Goal: Task Accomplishment & Management: Use online tool/utility

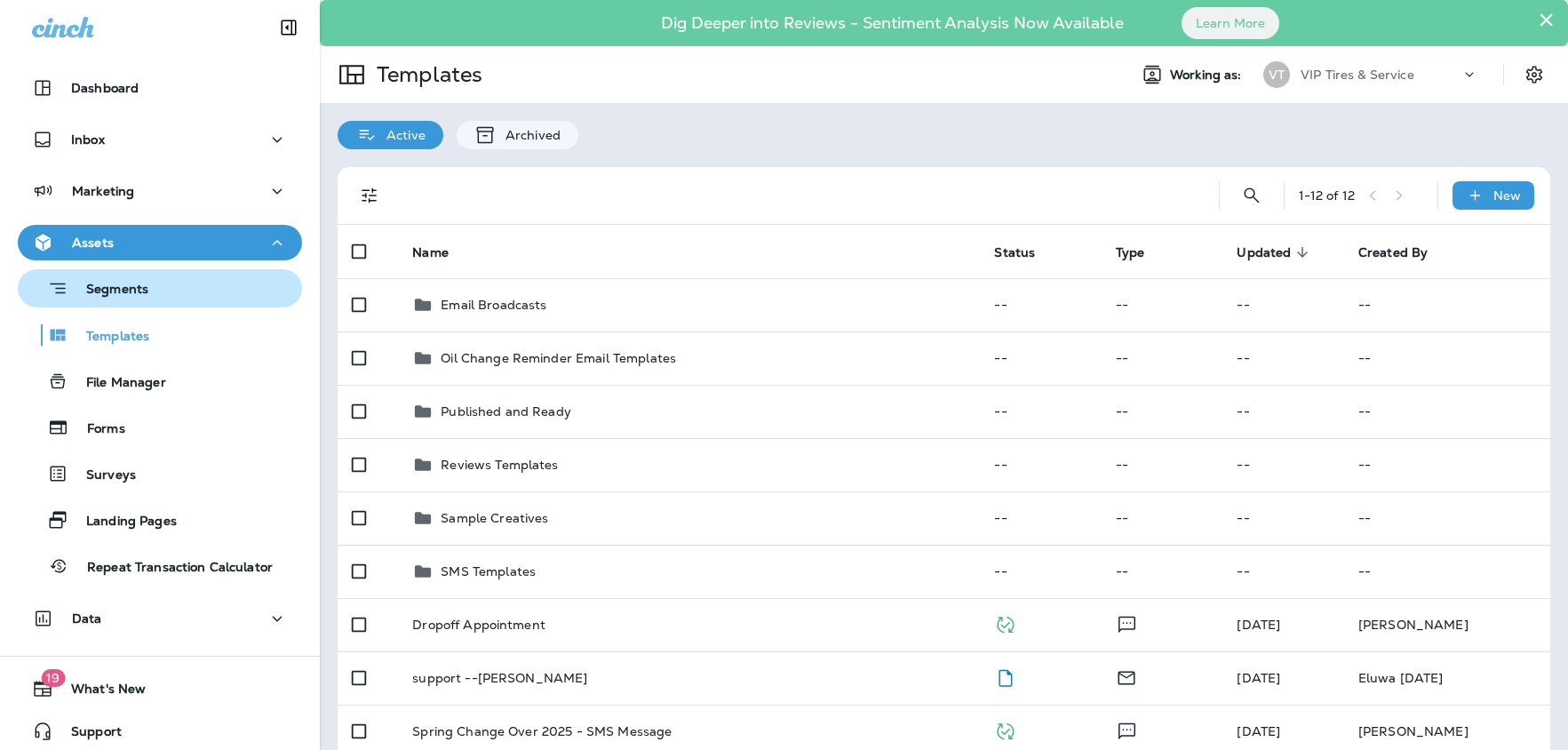
scroll to position [4, 0]
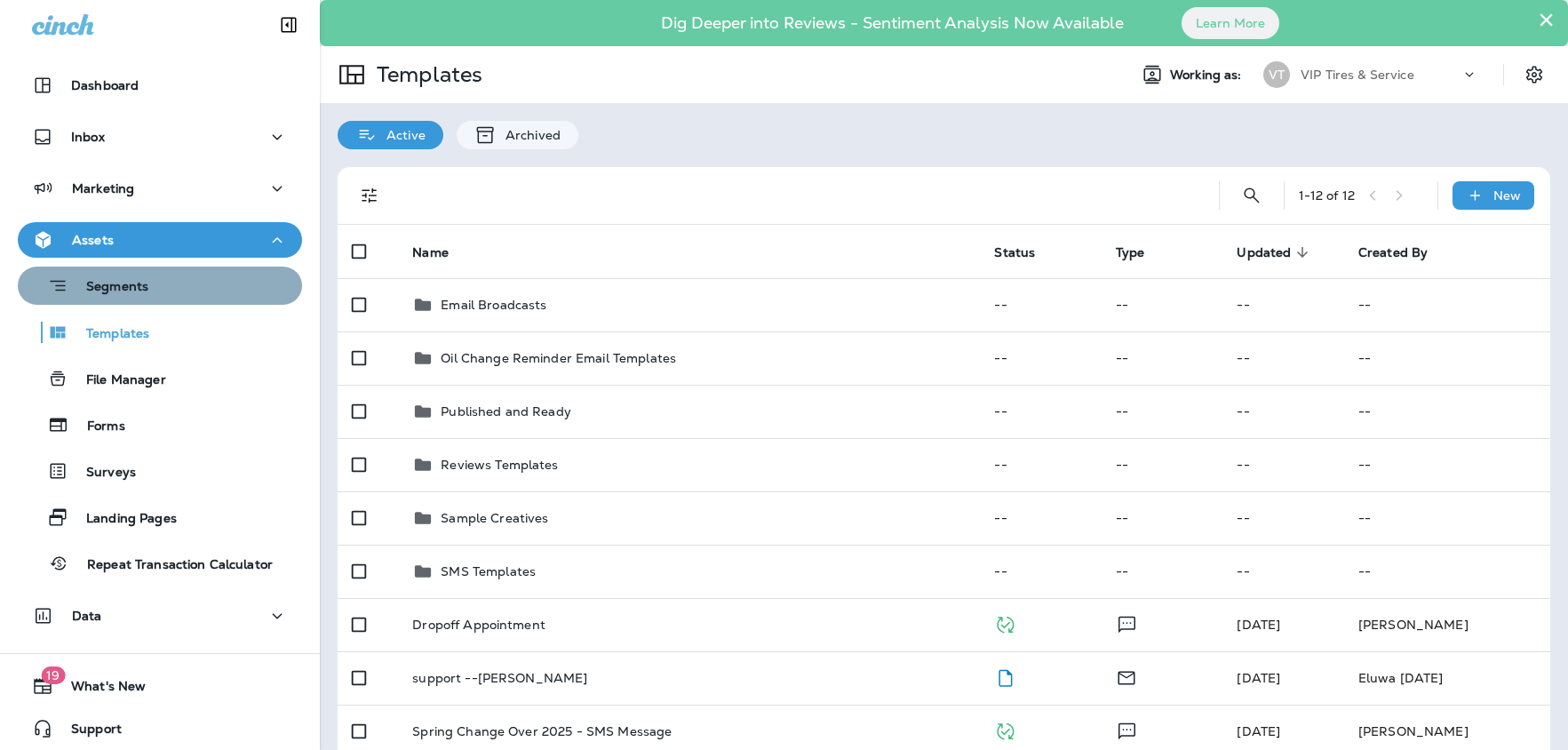
click at [102, 298] on div "Segments" at bounding box center [87, 285] width 123 height 27
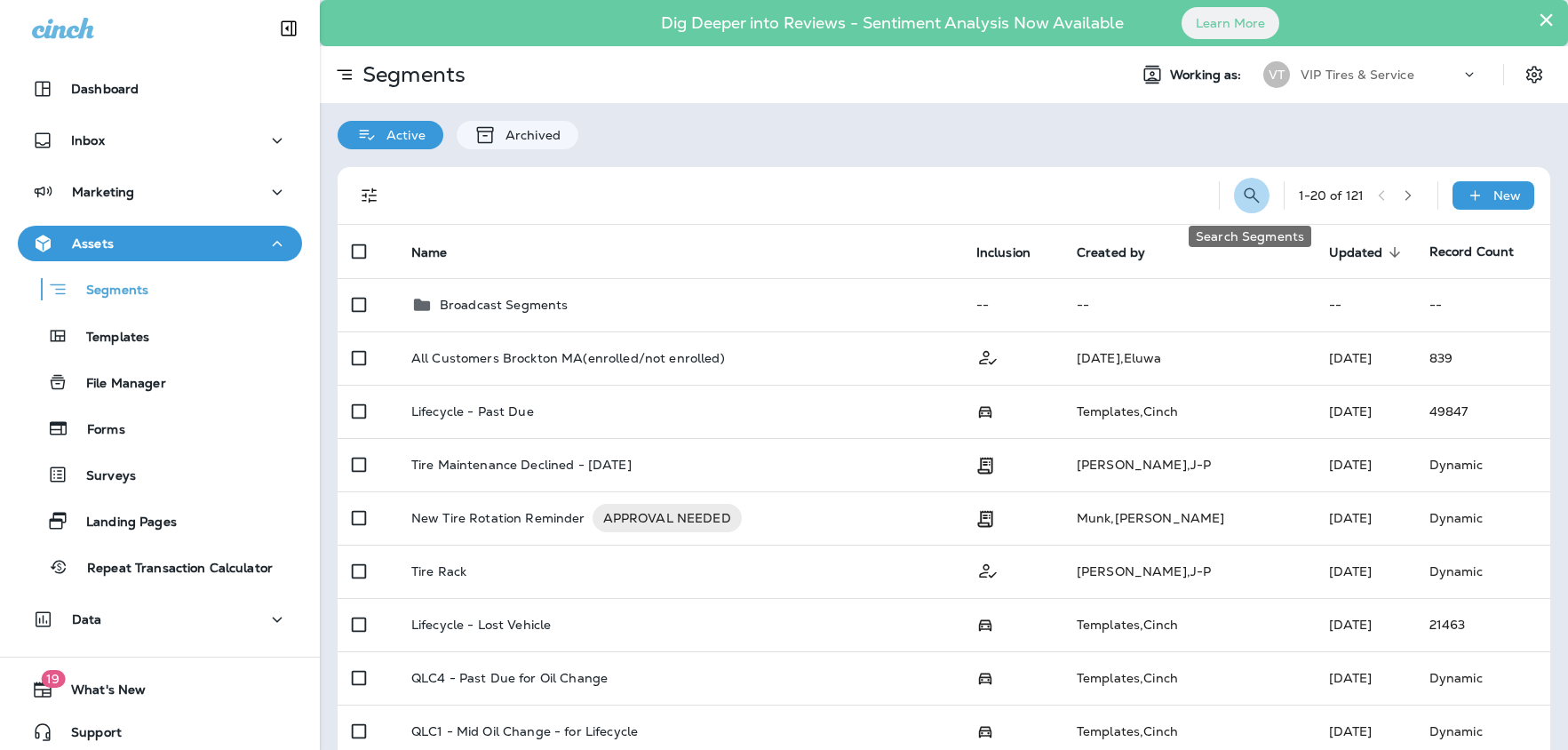
click at [1244, 207] on button "Search Segments" at bounding box center [1252, 195] width 36 height 36
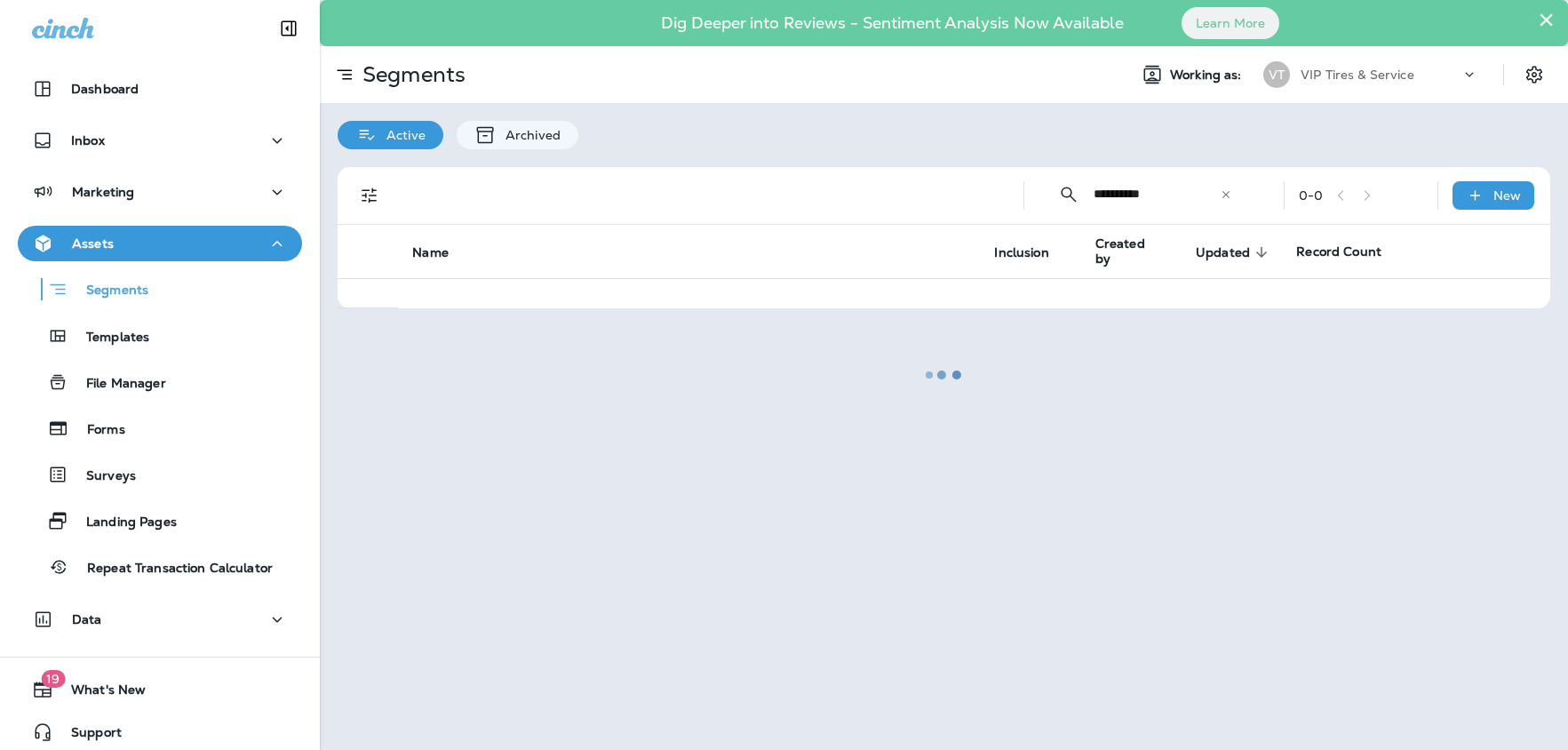
type input "**********"
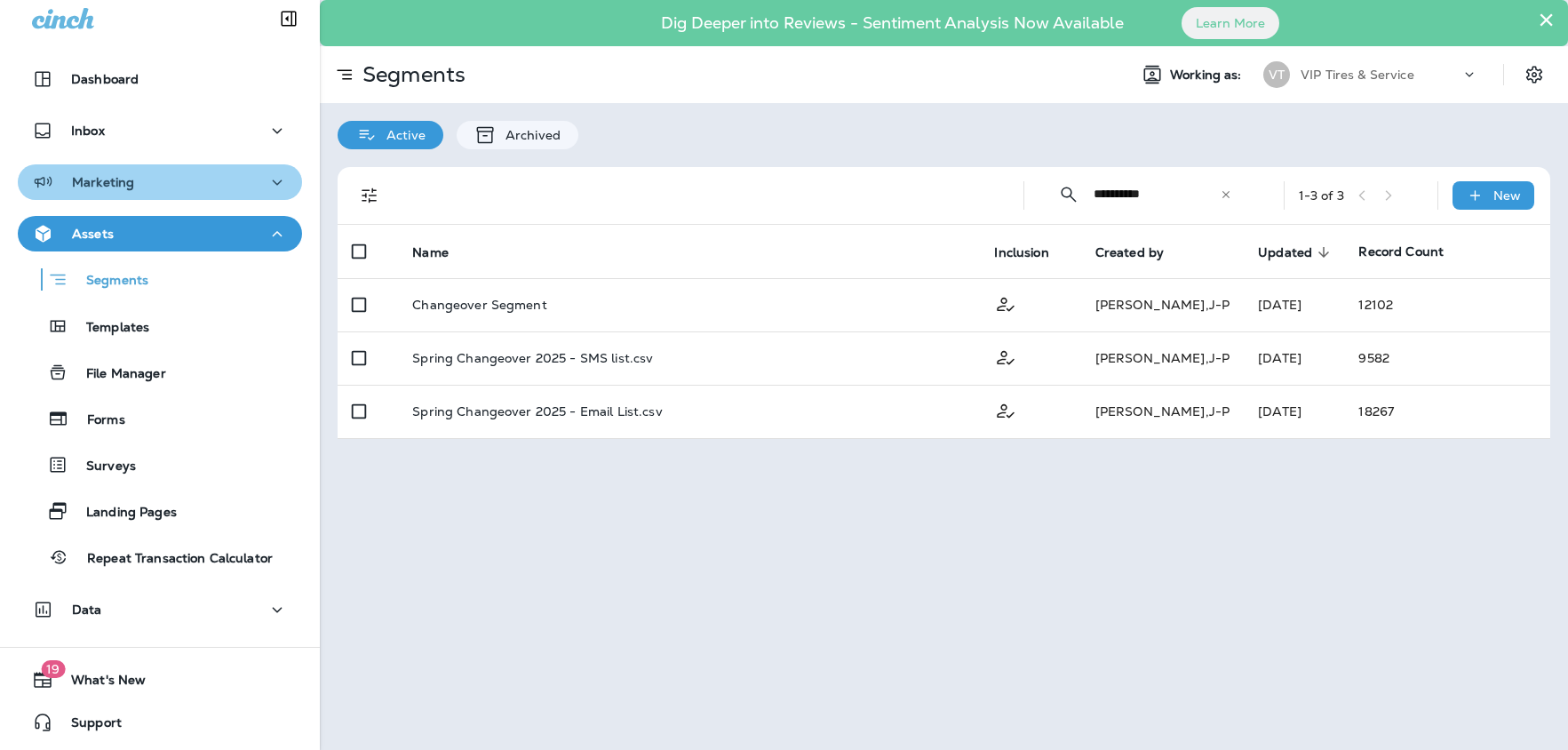
click at [100, 180] on p "Marketing" at bounding box center [103, 181] width 62 height 14
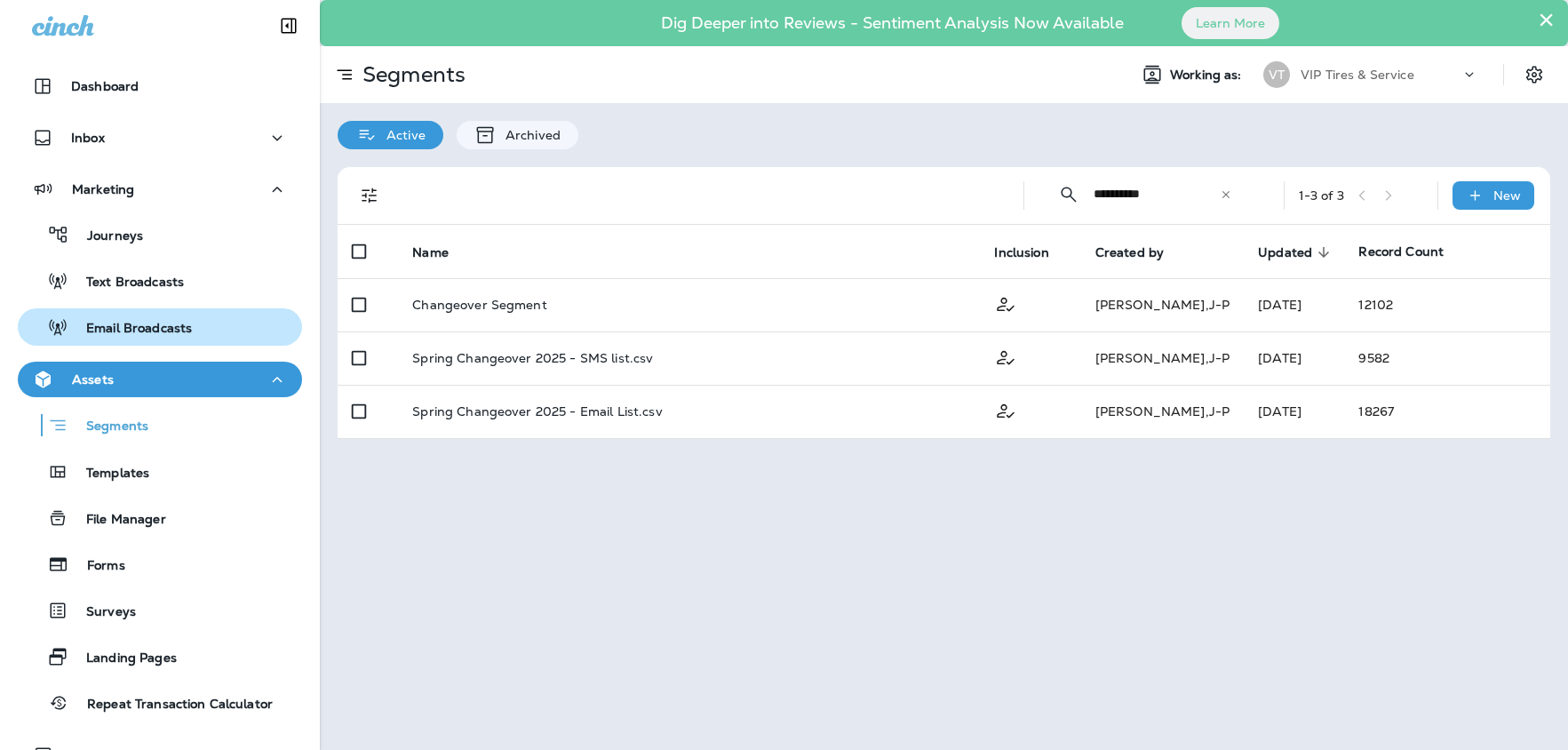
scroll to position [4, 0]
click at [148, 331] on p "Email Broadcasts" at bounding box center [130, 328] width 123 height 17
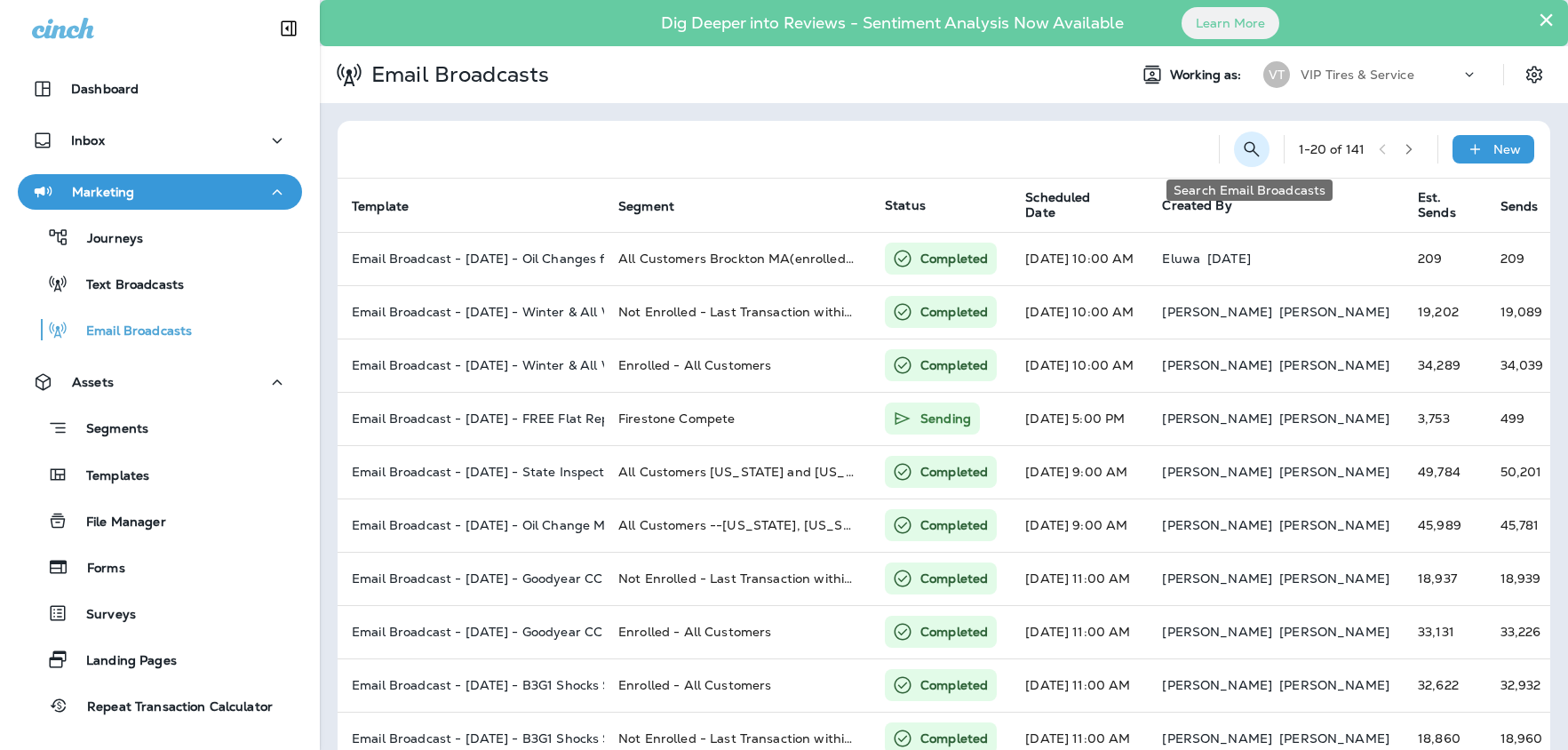
click at [1259, 154] on button "Search Email Broadcasts" at bounding box center [1252, 150] width 36 height 36
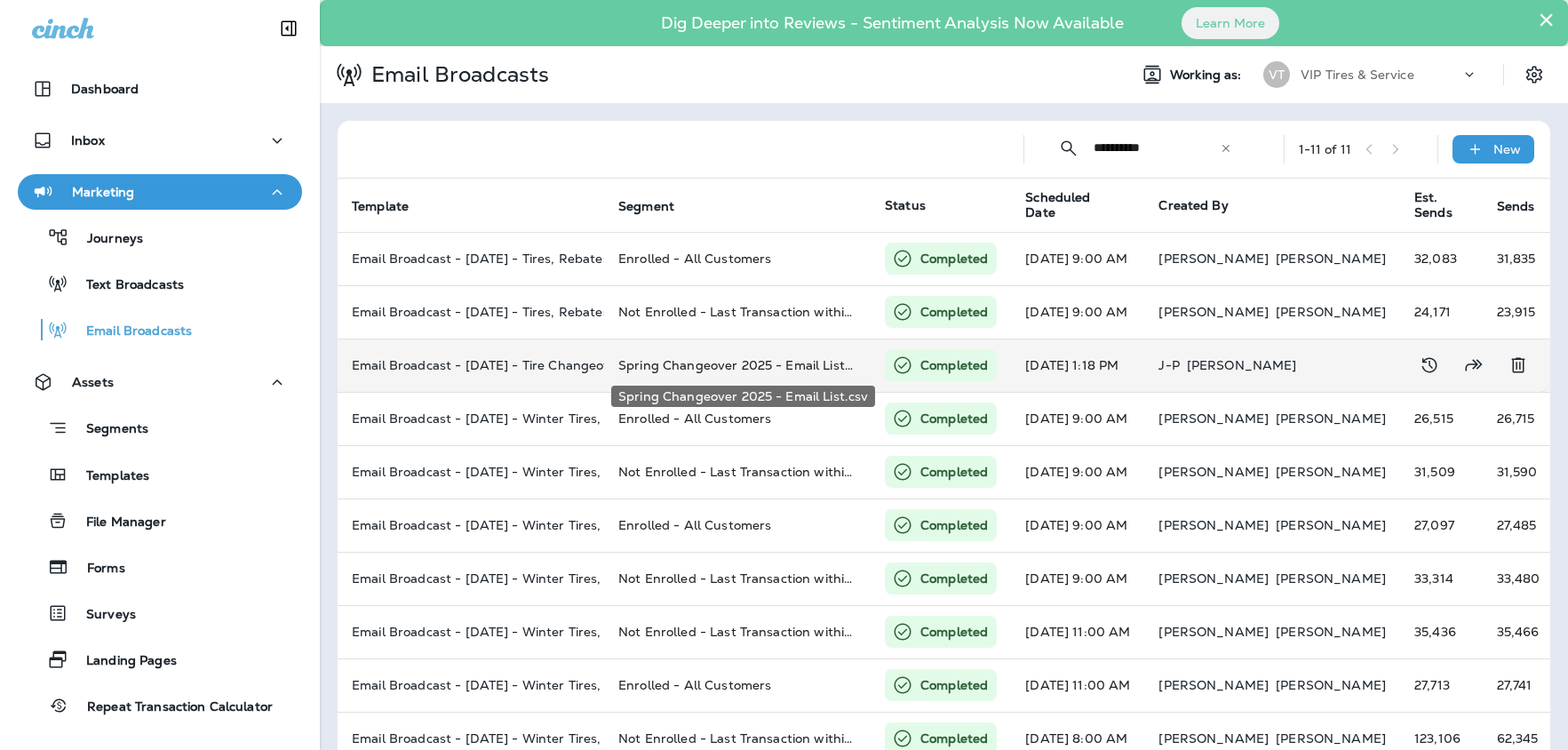
type input "**********"
click at [643, 368] on span "Spring Changeover 2025 - Email List.csv" at bounding box center [743, 365] width 250 height 16
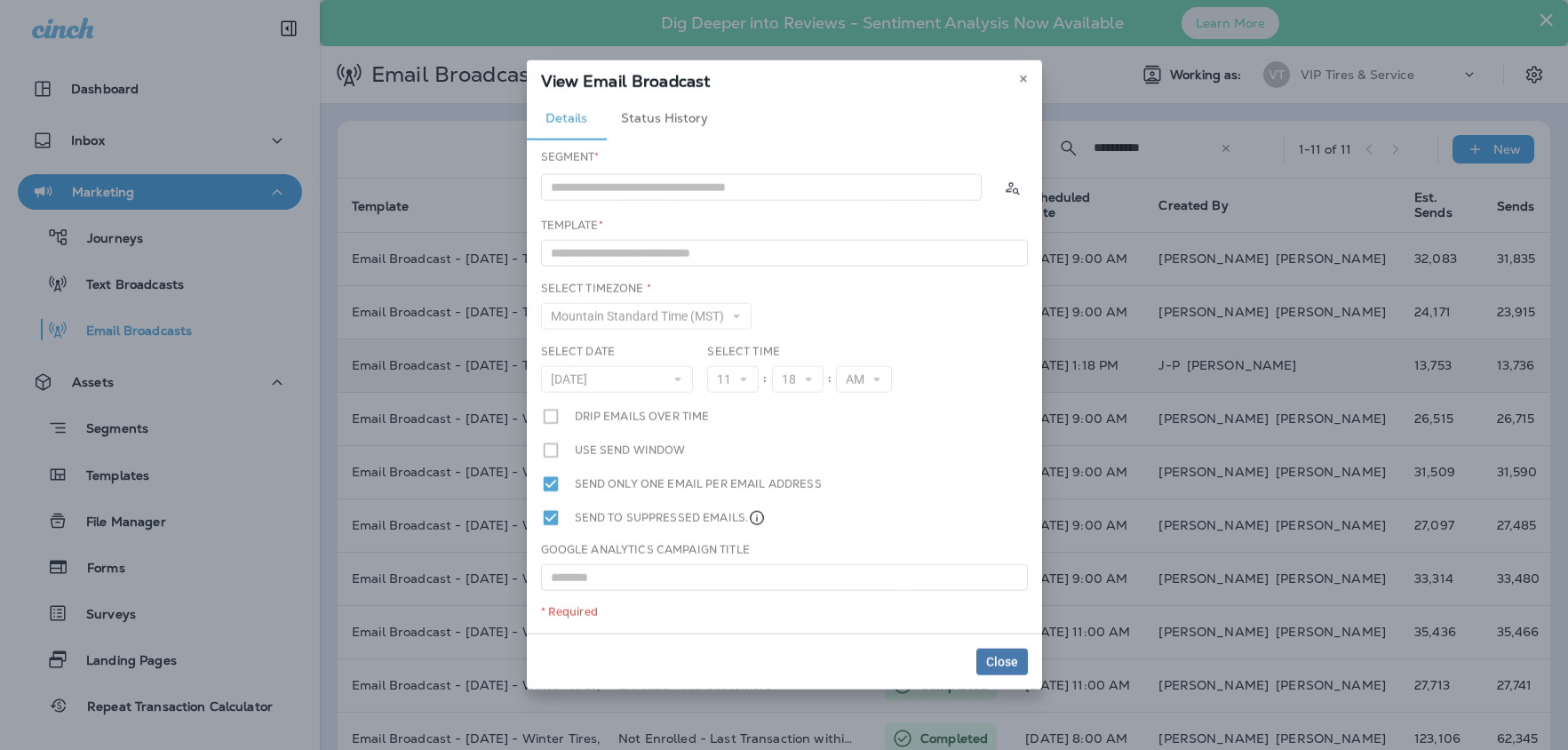
type input "**********"
click at [1011, 666] on span "Close" at bounding box center [1002, 661] width 32 height 12
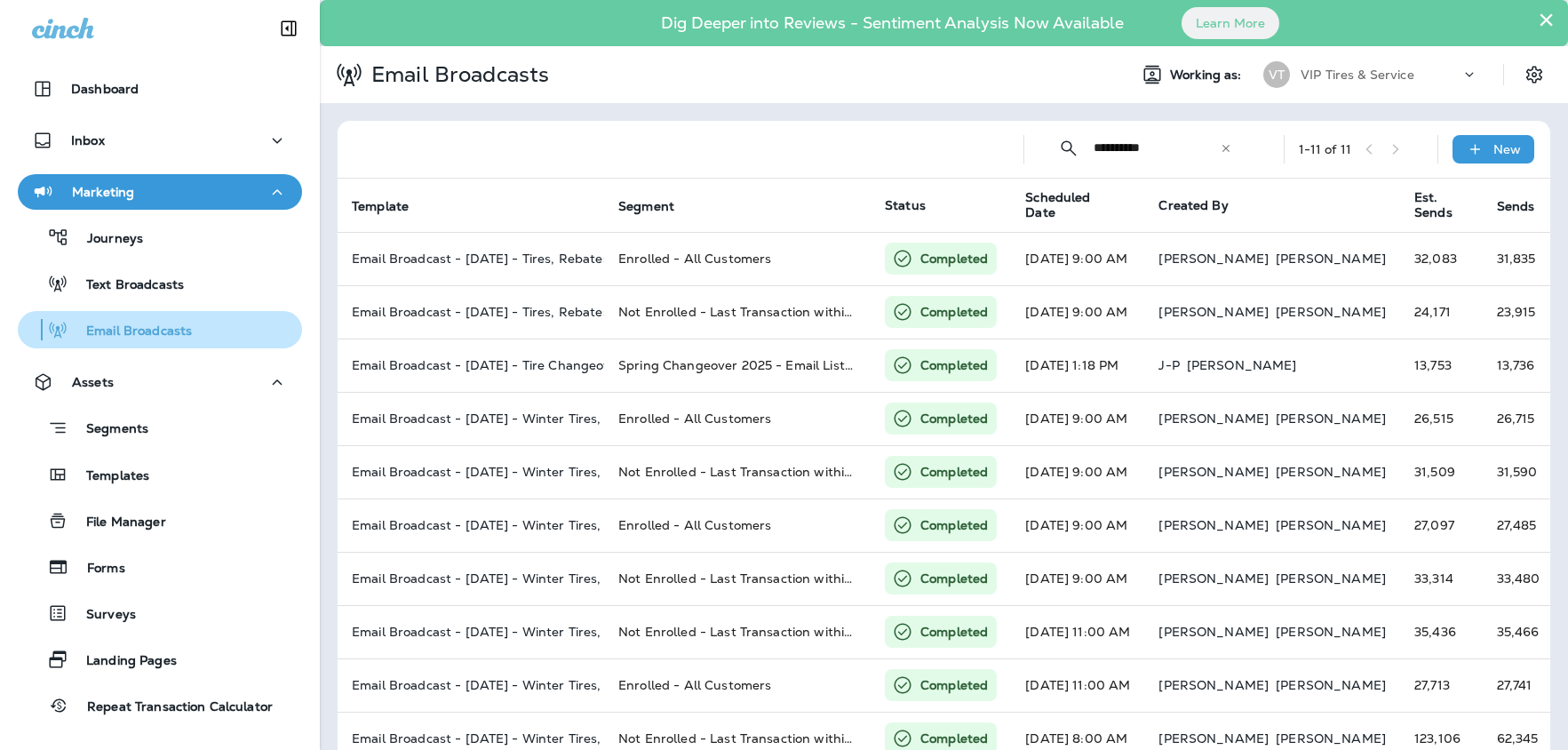
click at [126, 324] on p "Email Broadcasts" at bounding box center [130, 332] width 123 height 17
click at [174, 328] on p "Email Broadcasts" at bounding box center [130, 332] width 123 height 17
click at [1227, 148] on icon at bounding box center [1226, 148] width 12 height 12
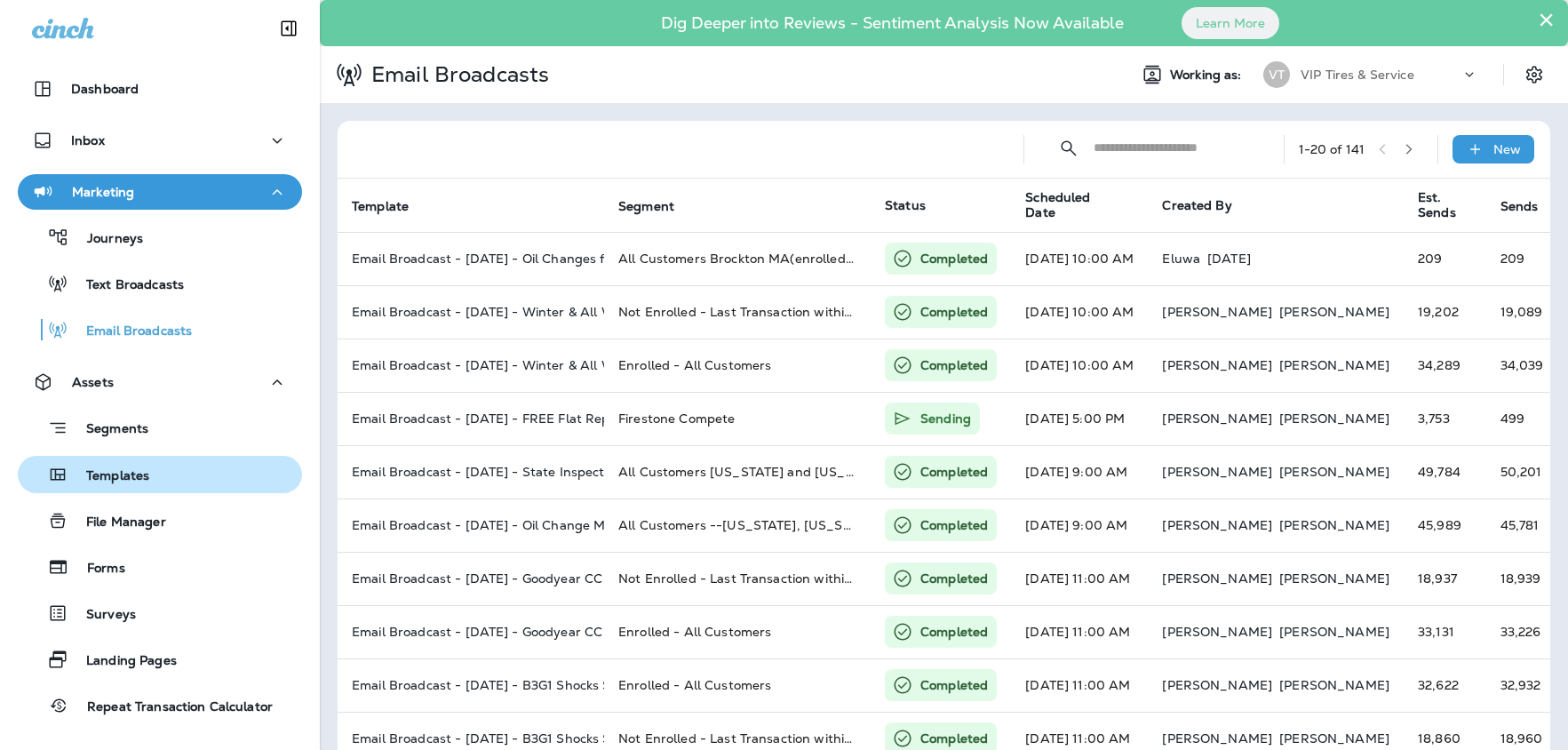
click at [120, 469] on p "Templates" at bounding box center [109, 476] width 80 height 17
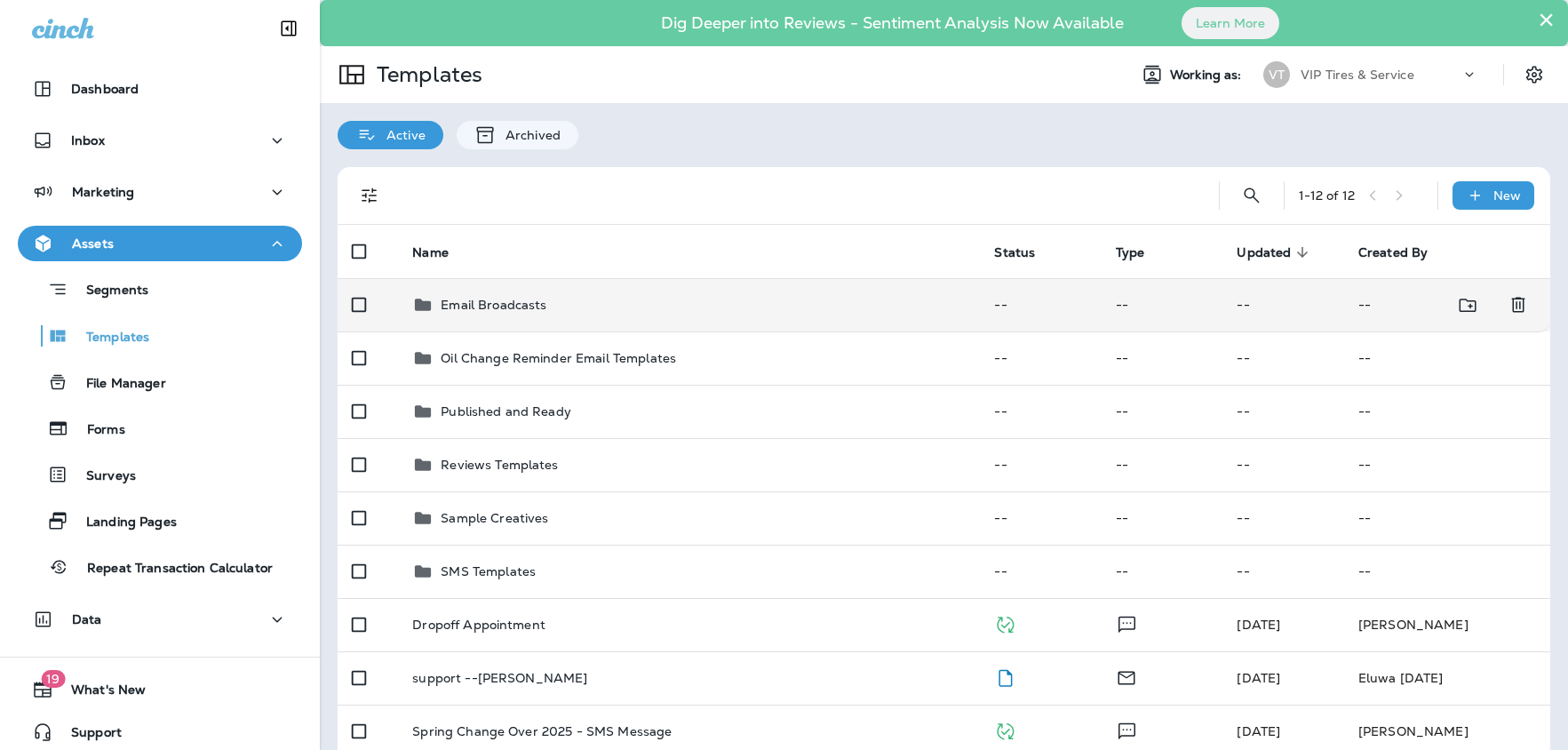
click at [494, 309] on p "Email Broadcasts" at bounding box center [493, 304] width 106 height 14
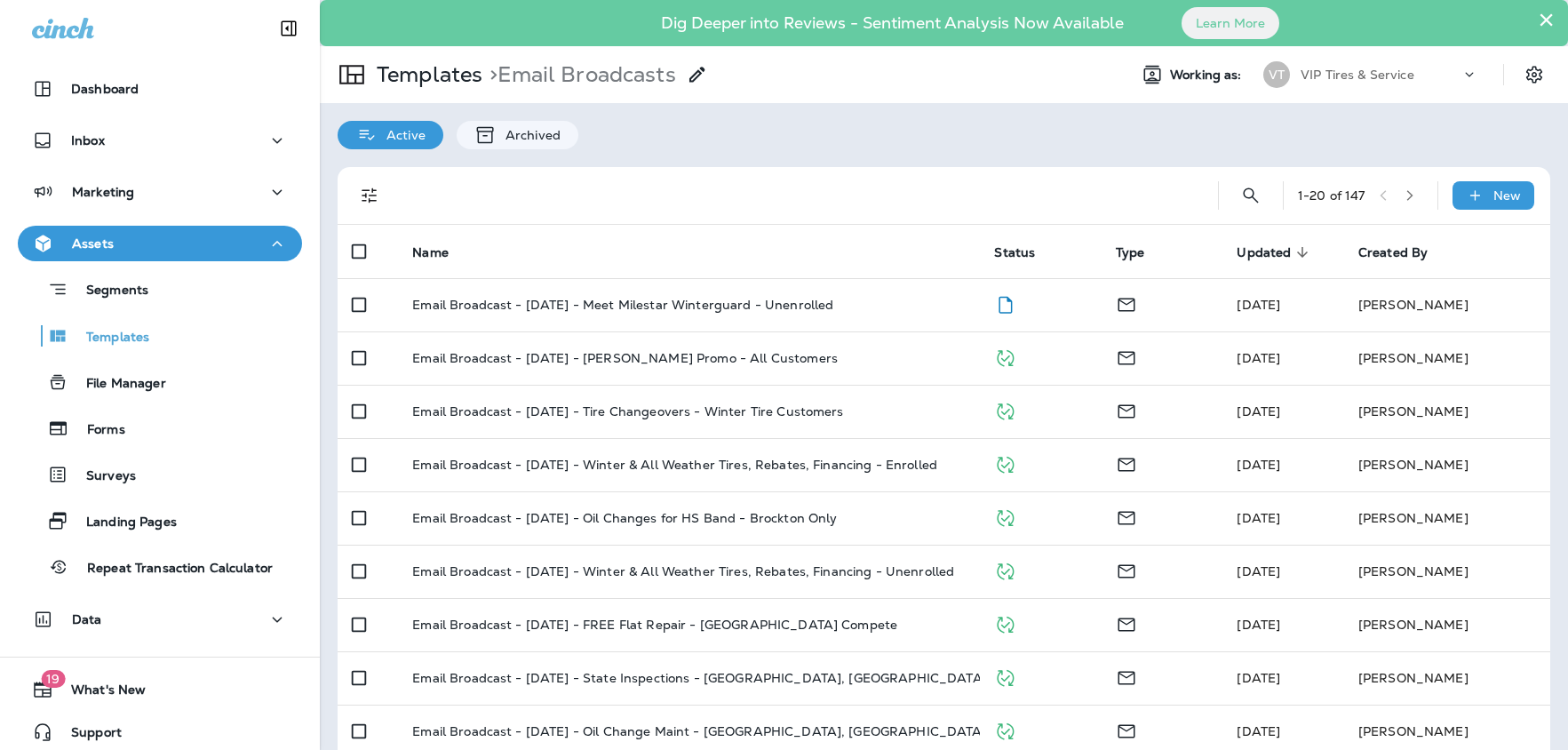
click at [927, 121] on div "Active Archived" at bounding box center [944, 125] width 1248 height 46
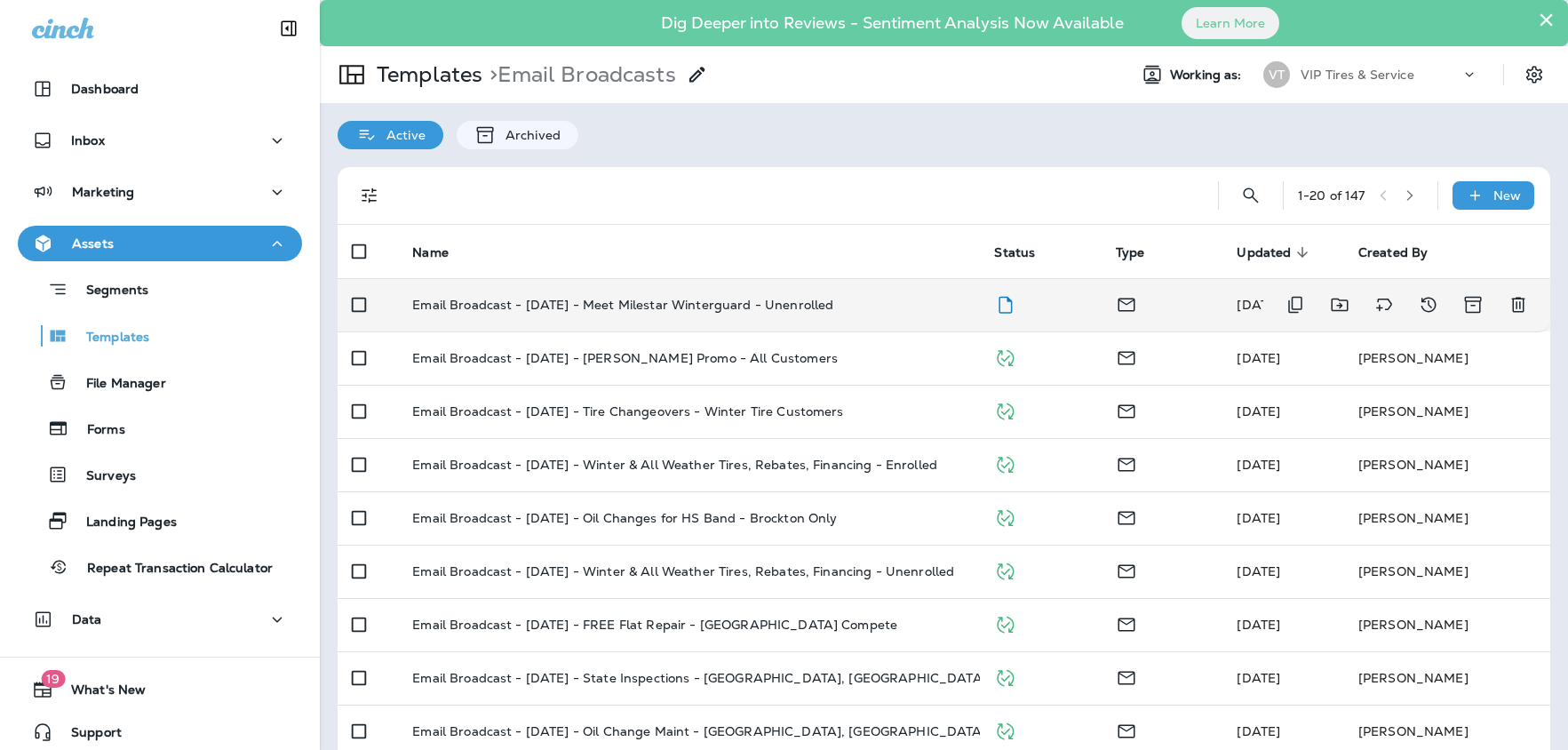
click at [628, 308] on p "Email Broadcast - Oct 6 2025 - Meet Milestar Winterguard - Unenrolled" at bounding box center [623, 304] width 421 height 14
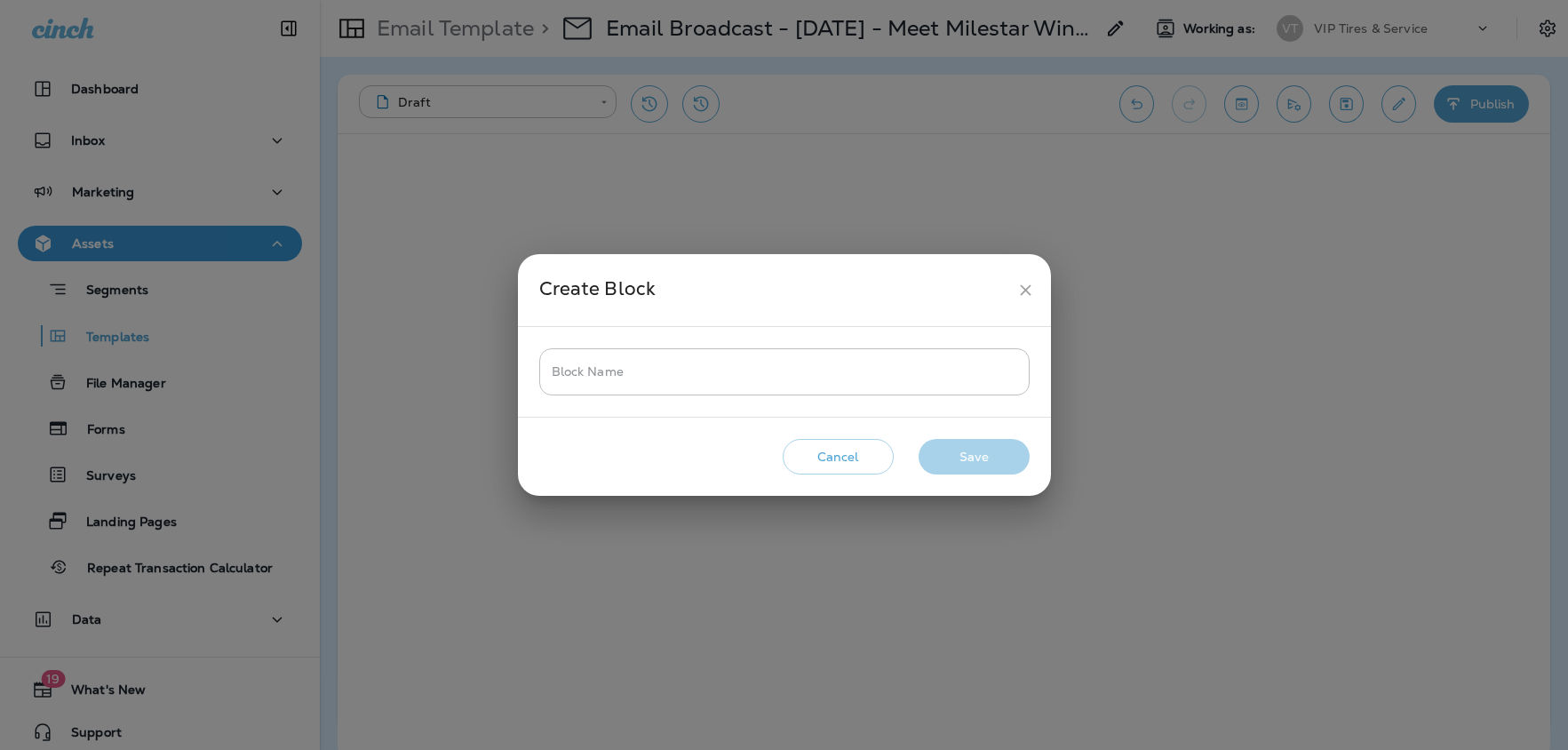
click at [833, 462] on button "Cancel" at bounding box center [838, 456] width 111 height 36
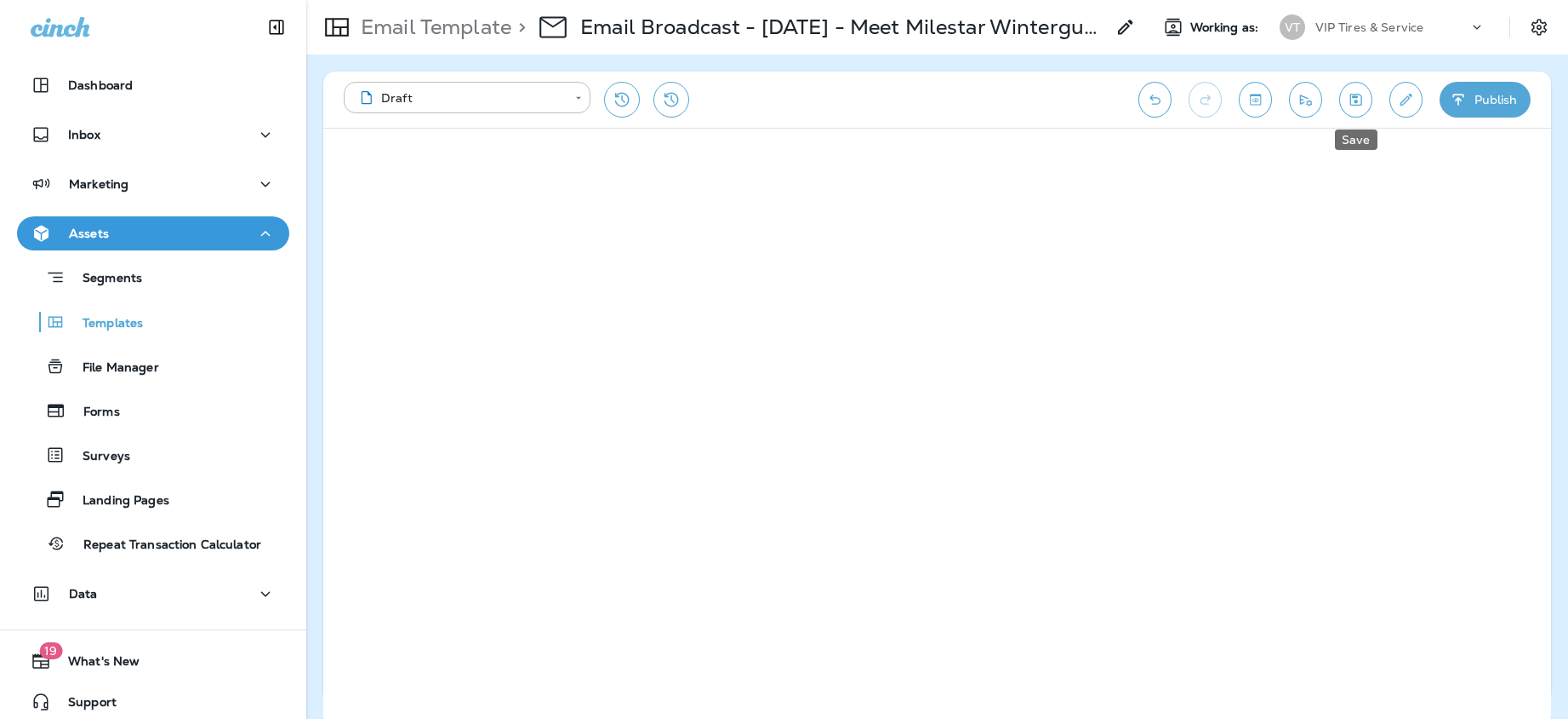
click at [1358, 98] on icon "Save" at bounding box center [1356, 100] width 18 height 17
click at [1360, 93] on icon "Save" at bounding box center [1356, 100] width 18 height 17
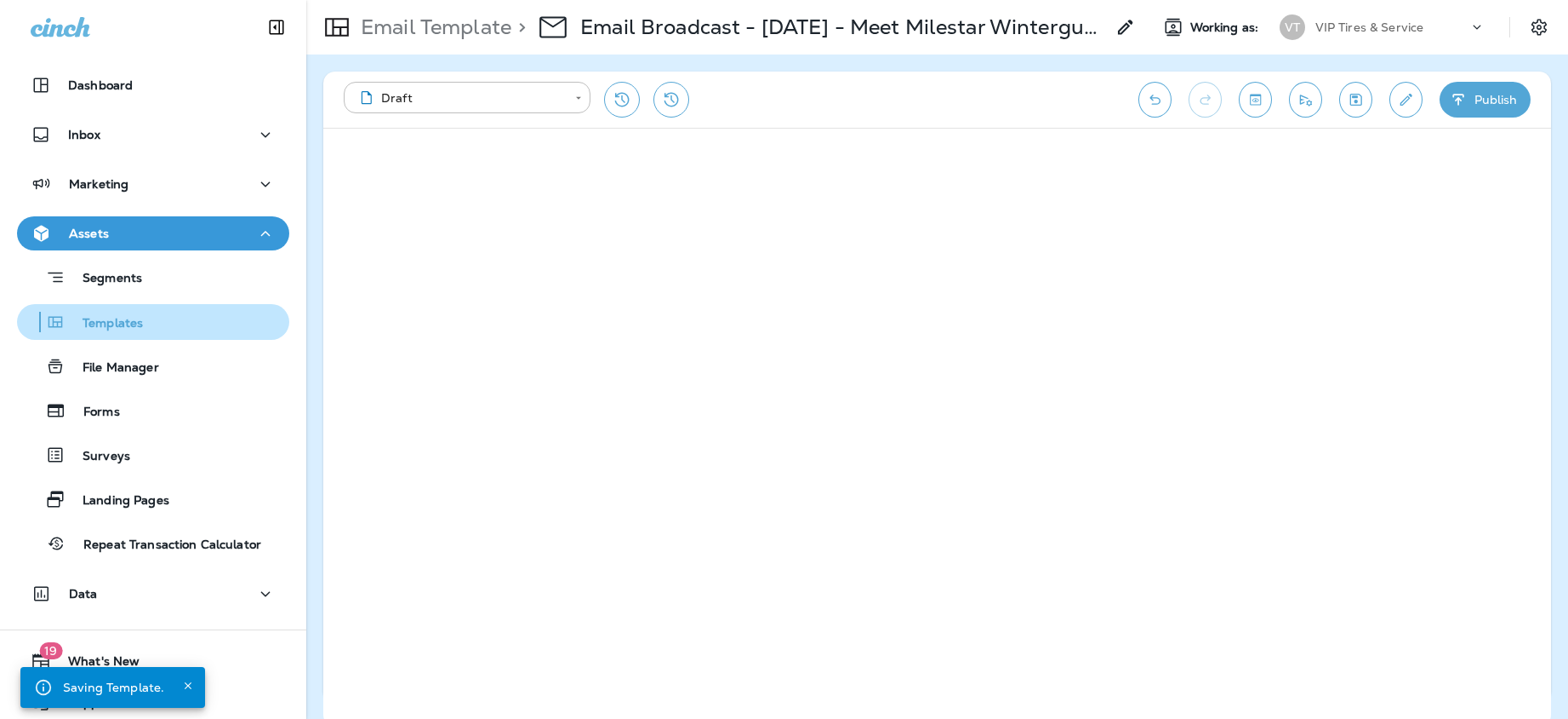
click at [119, 313] on div "Templates" at bounding box center [83, 322] width 119 height 25
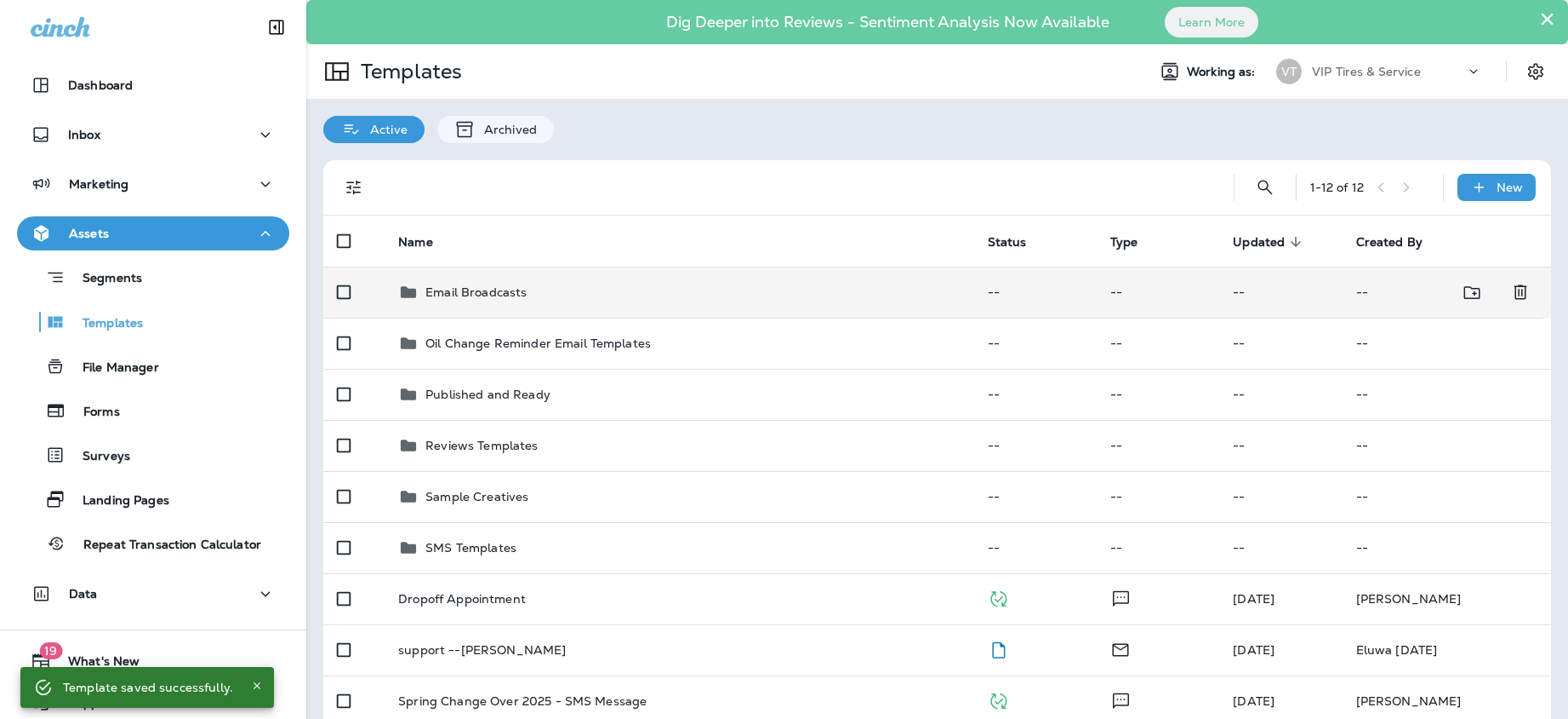
click at [487, 299] on p "Email Broadcasts" at bounding box center [476, 291] width 101 height 13
